Goal: Obtain resource: Download file/media

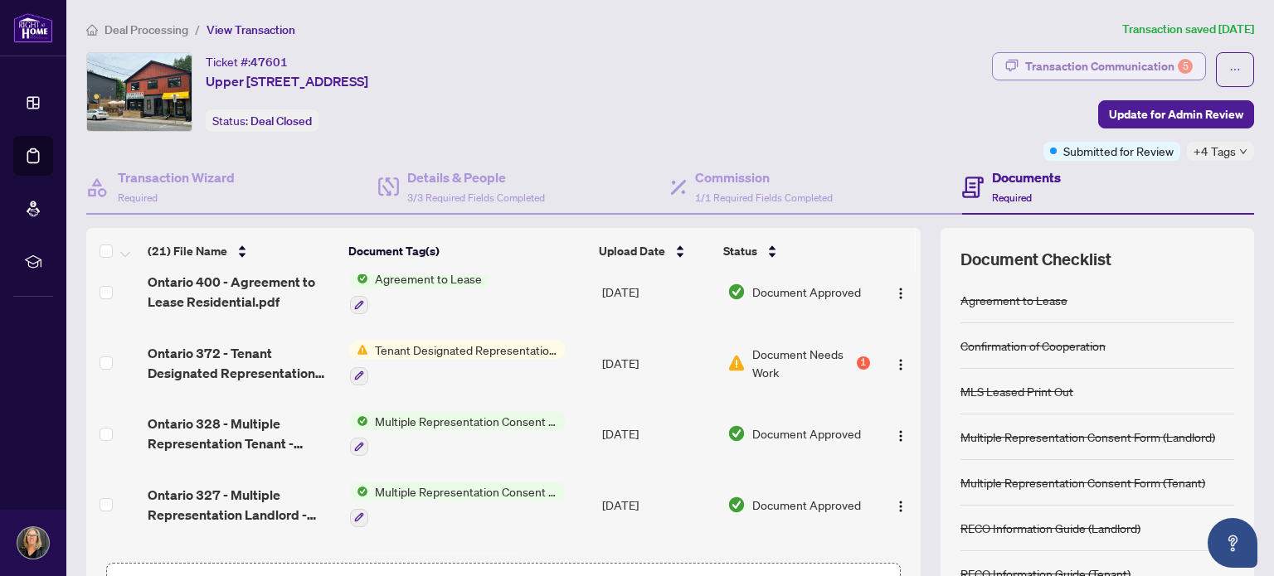
click at [1131, 62] on div "Transaction Communication 5" at bounding box center [1108, 66] width 167 height 27
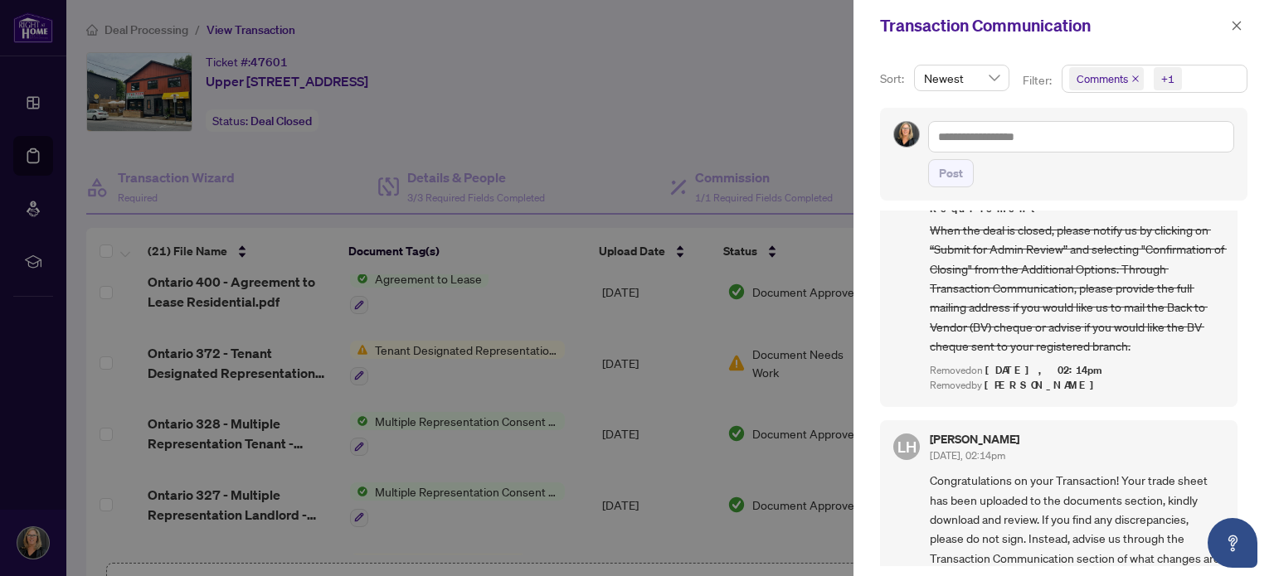
scroll to position [415, 0]
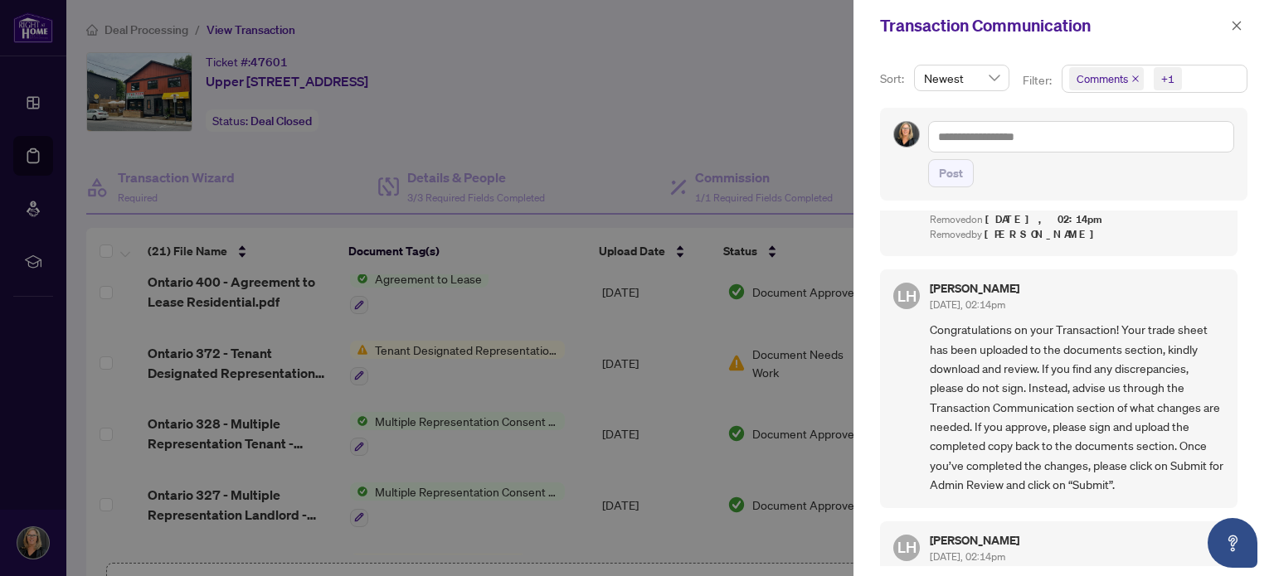
click at [458, 284] on div at bounding box center [637, 288] width 1274 height 576
click at [1236, 25] on icon "close" at bounding box center [1236, 26] width 12 height 12
drag, startPoint x: 1236, startPoint y: 25, endPoint x: 1202, endPoint y: 41, distance: 37.5
click at [1236, 25] on icon "close" at bounding box center [1236, 26] width 12 height 12
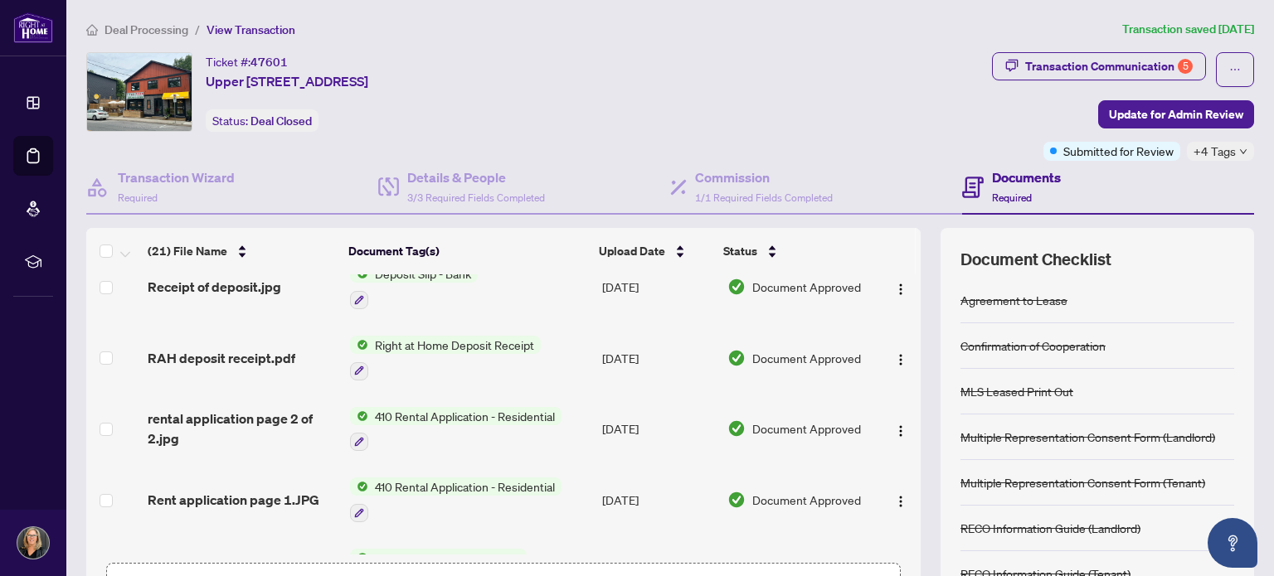
scroll to position [0, 0]
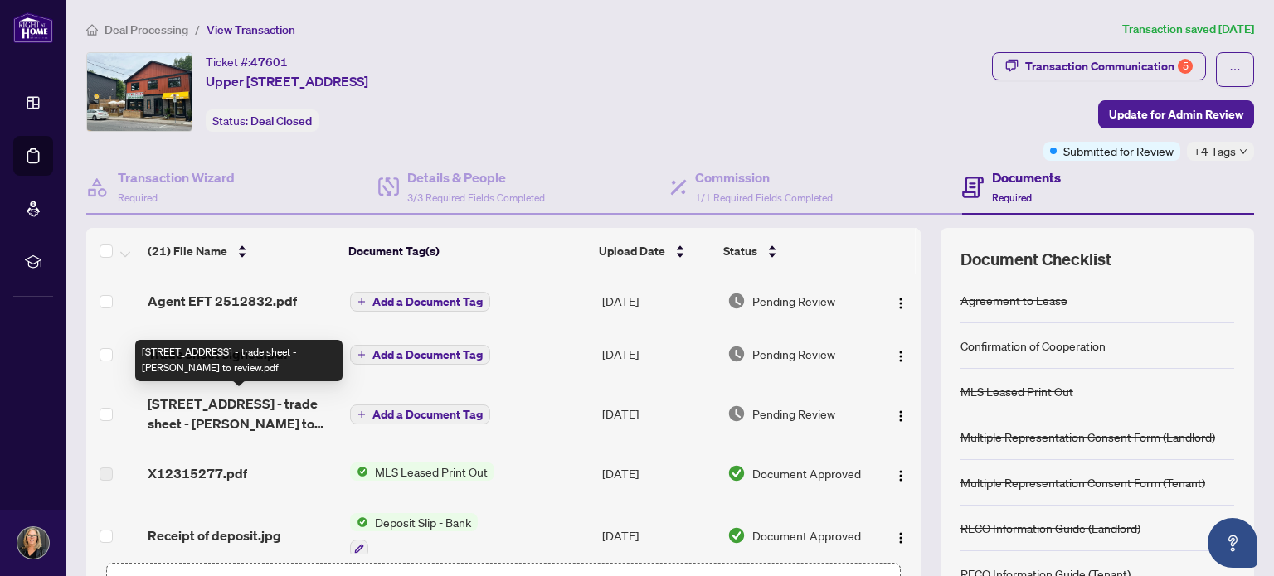
click at [264, 415] on span "[STREET_ADDRESS] - trade sheet - [PERSON_NAME] to review.pdf" at bounding box center [242, 414] width 188 height 40
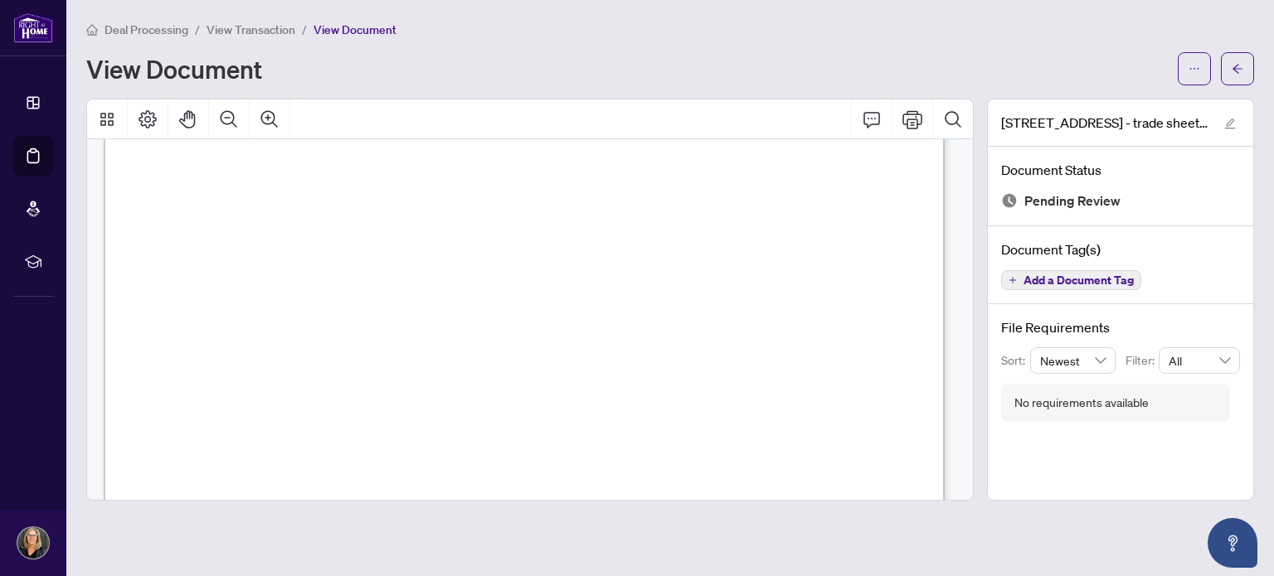
scroll to position [580, 0]
click at [915, 124] on icon "Print" at bounding box center [912, 119] width 20 height 20
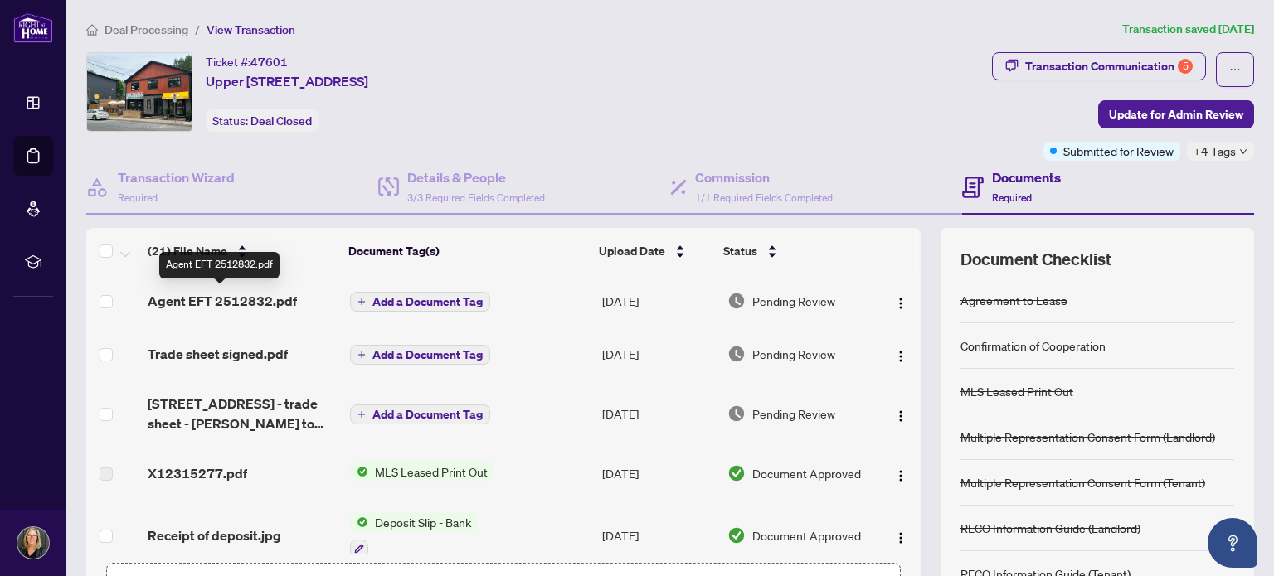
click at [236, 302] on span "Agent EFT 2512832.pdf" at bounding box center [222, 301] width 149 height 20
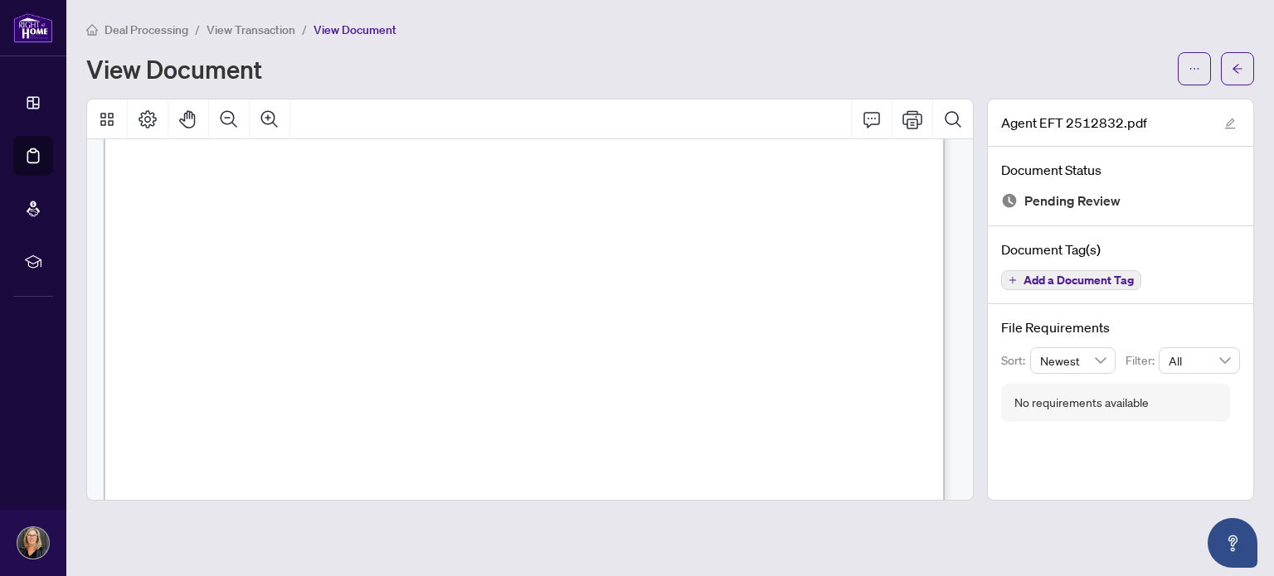
scroll to position [663, 0]
click at [921, 119] on icon "Print" at bounding box center [912, 119] width 20 height 18
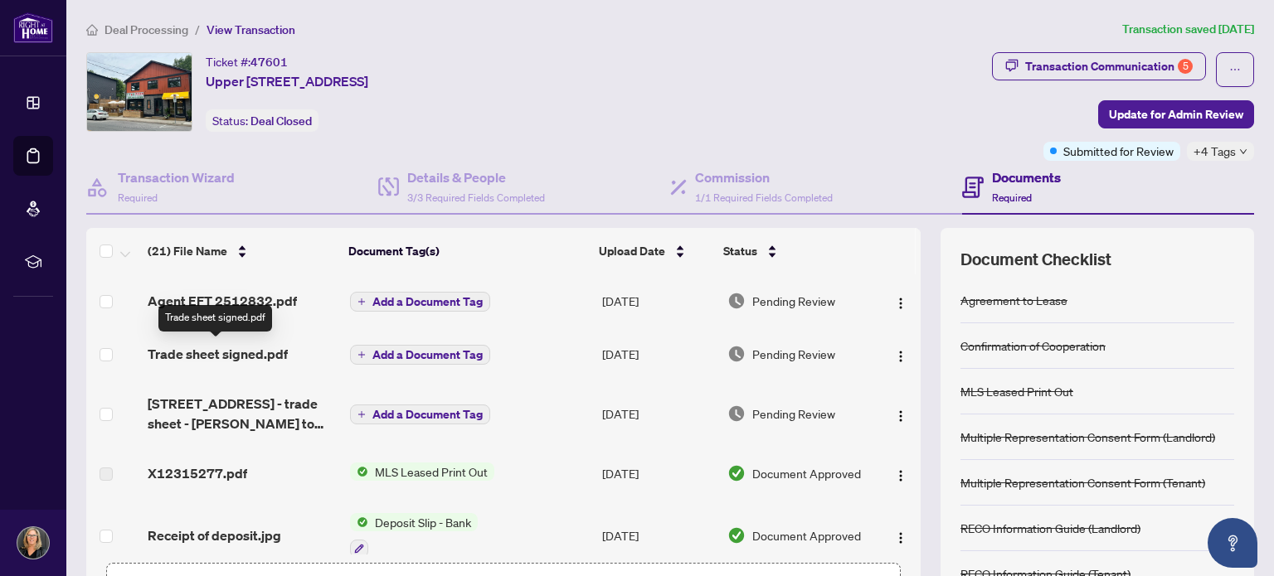
click at [243, 349] on span "Trade sheet signed.pdf" at bounding box center [218, 354] width 140 height 20
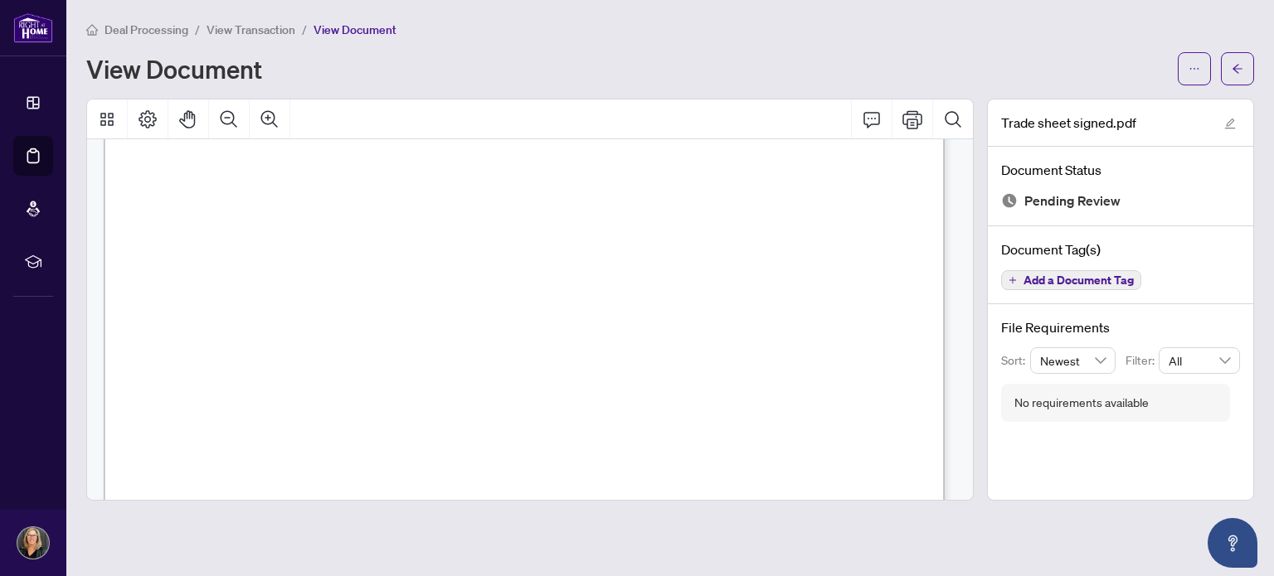
scroll to position [415, 0]
click at [914, 118] on icon "Print" at bounding box center [912, 119] width 20 height 18
click at [269, 29] on span "View Transaction" at bounding box center [250, 29] width 89 height 15
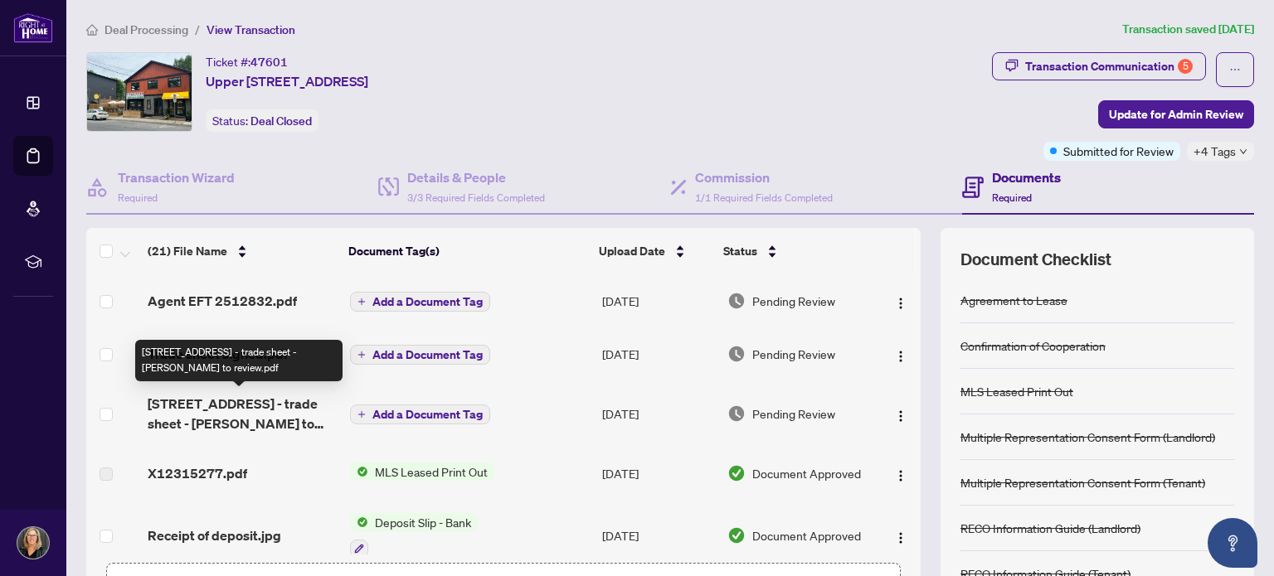
click at [255, 401] on span "[STREET_ADDRESS] - trade sheet - [PERSON_NAME] to review.pdf" at bounding box center [242, 414] width 188 height 40
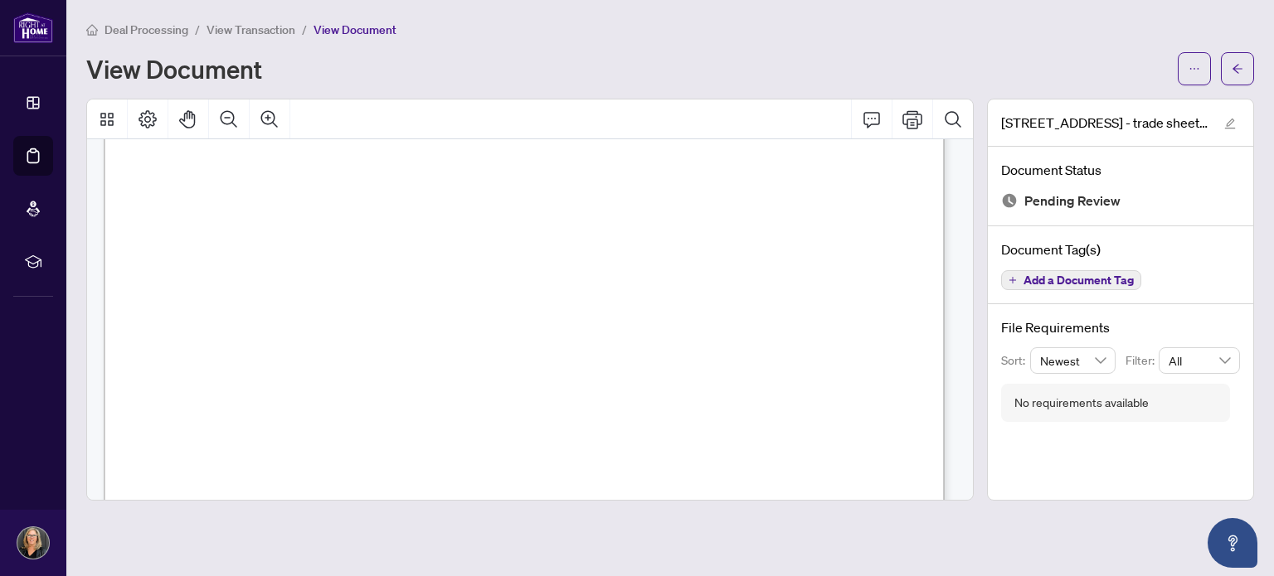
scroll to position [345, 0]
click at [909, 121] on icon "Print" at bounding box center [912, 119] width 20 height 20
click at [274, 29] on span "View Transaction" at bounding box center [250, 29] width 89 height 15
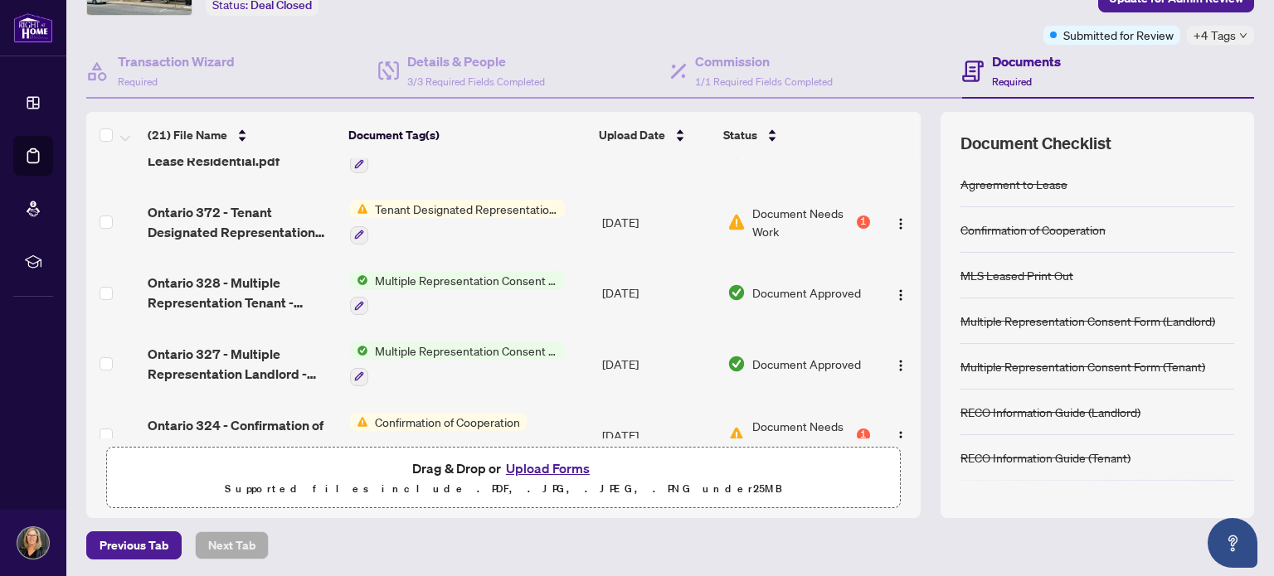
scroll to position [1121, 0]
